Goal: Information Seeking & Learning: Understand process/instructions

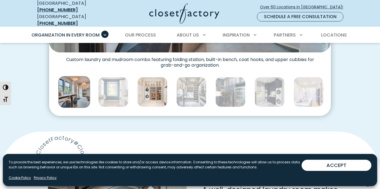
scroll to position [316, 0]
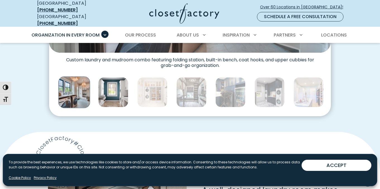
click at [114, 94] on img "Thumbnail Gallery" at bounding box center [113, 92] width 30 height 30
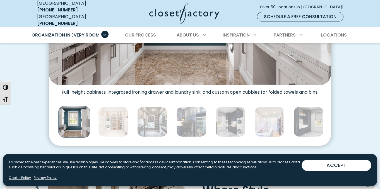
scroll to position [286, 0]
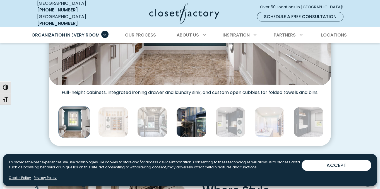
click at [194, 128] on img "Thumbnail Gallery" at bounding box center [192, 122] width 30 height 30
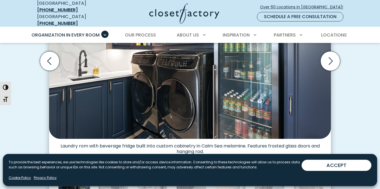
scroll to position [298, 0]
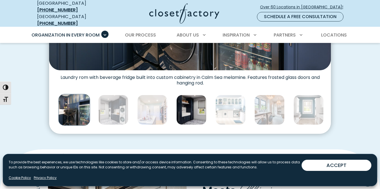
click at [197, 113] on img "Thumbnail Gallery" at bounding box center [192, 110] width 30 height 30
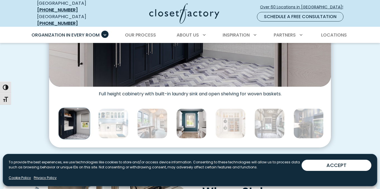
scroll to position [286, 0]
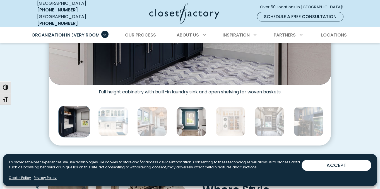
click at [196, 127] on img "Thumbnail Gallery" at bounding box center [192, 122] width 30 height 30
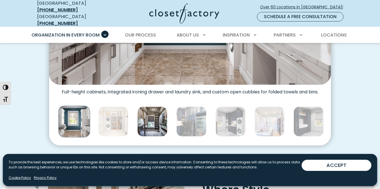
click at [153, 120] on img "Thumbnail Gallery" at bounding box center [152, 122] width 30 height 30
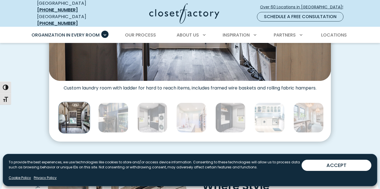
scroll to position [292, 0]
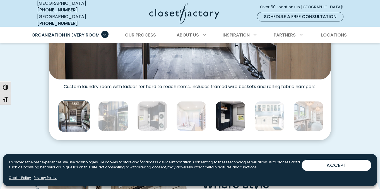
click at [230, 121] on img "Thumbnail Gallery" at bounding box center [231, 116] width 30 height 30
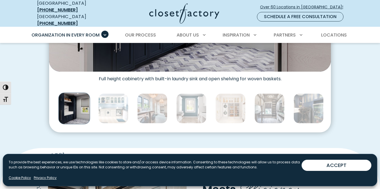
scroll to position [303, 0]
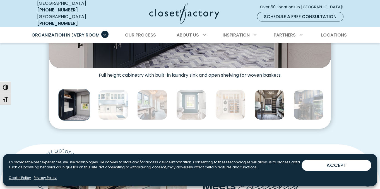
click at [275, 113] on img "Thumbnail Gallery" at bounding box center [270, 105] width 30 height 30
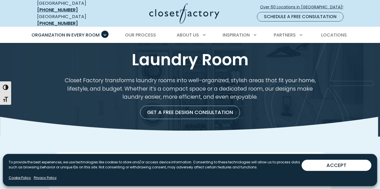
scroll to position [6, 0]
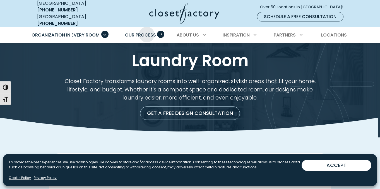
click at [147, 32] on span "Our Process" at bounding box center [140, 35] width 31 height 6
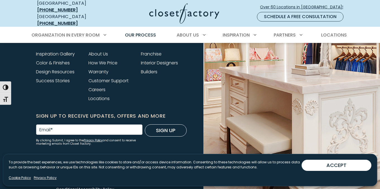
scroll to position [1458, 0]
